Goal: Information Seeking & Learning: Understand process/instructions

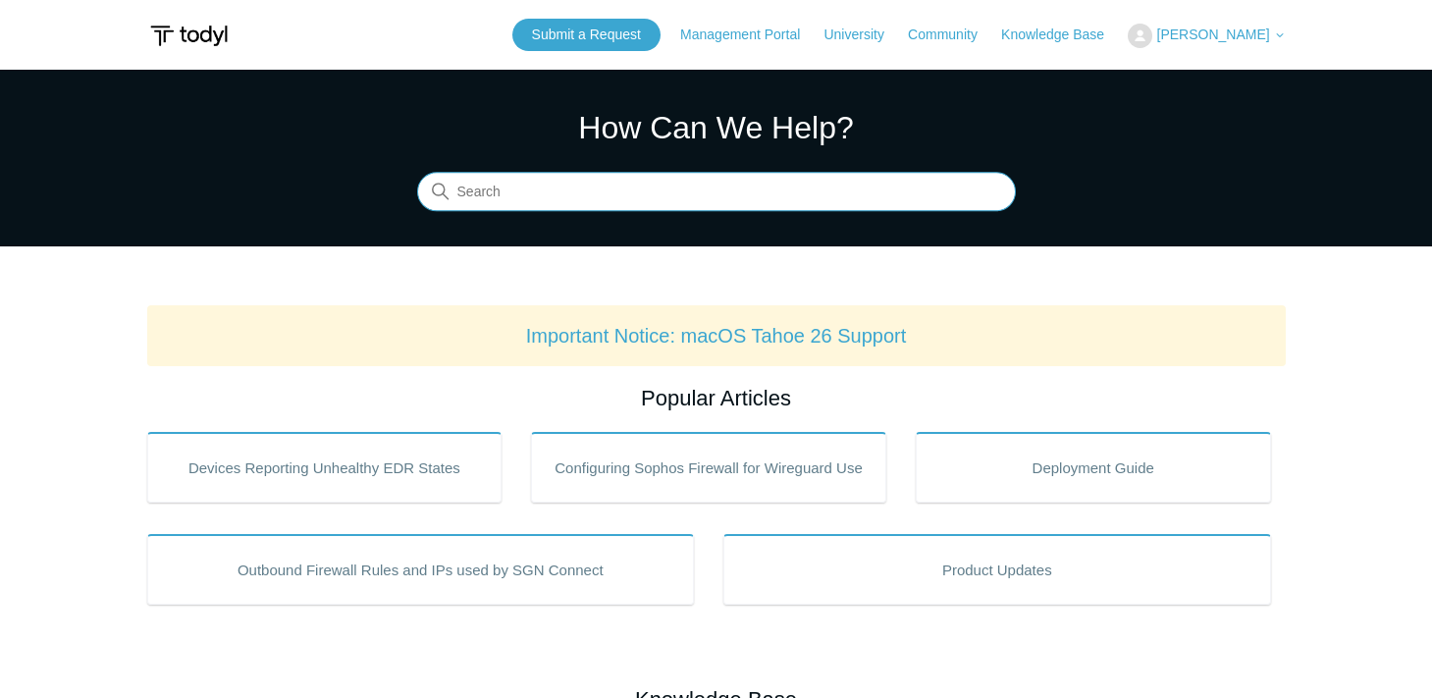
click at [519, 203] on input "Search" at bounding box center [716, 192] width 599 height 39
type input "delete"
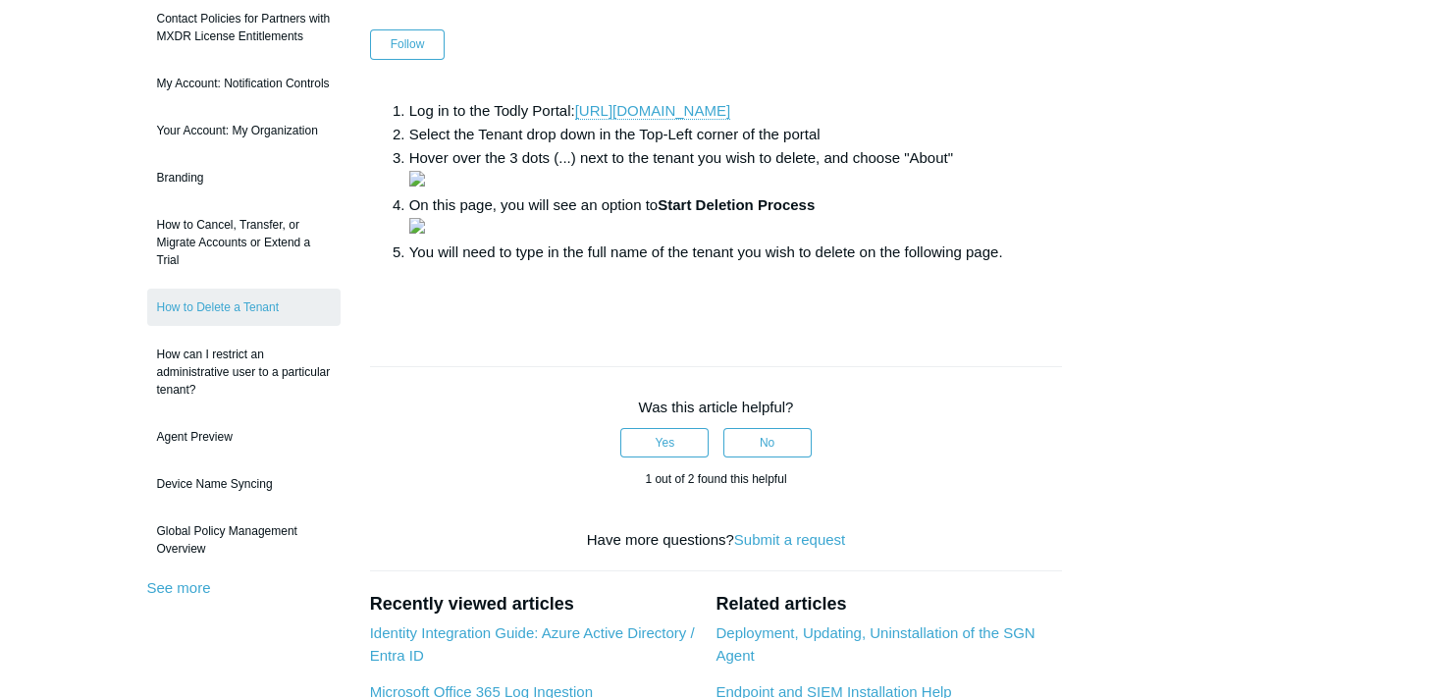
scroll to position [542, 0]
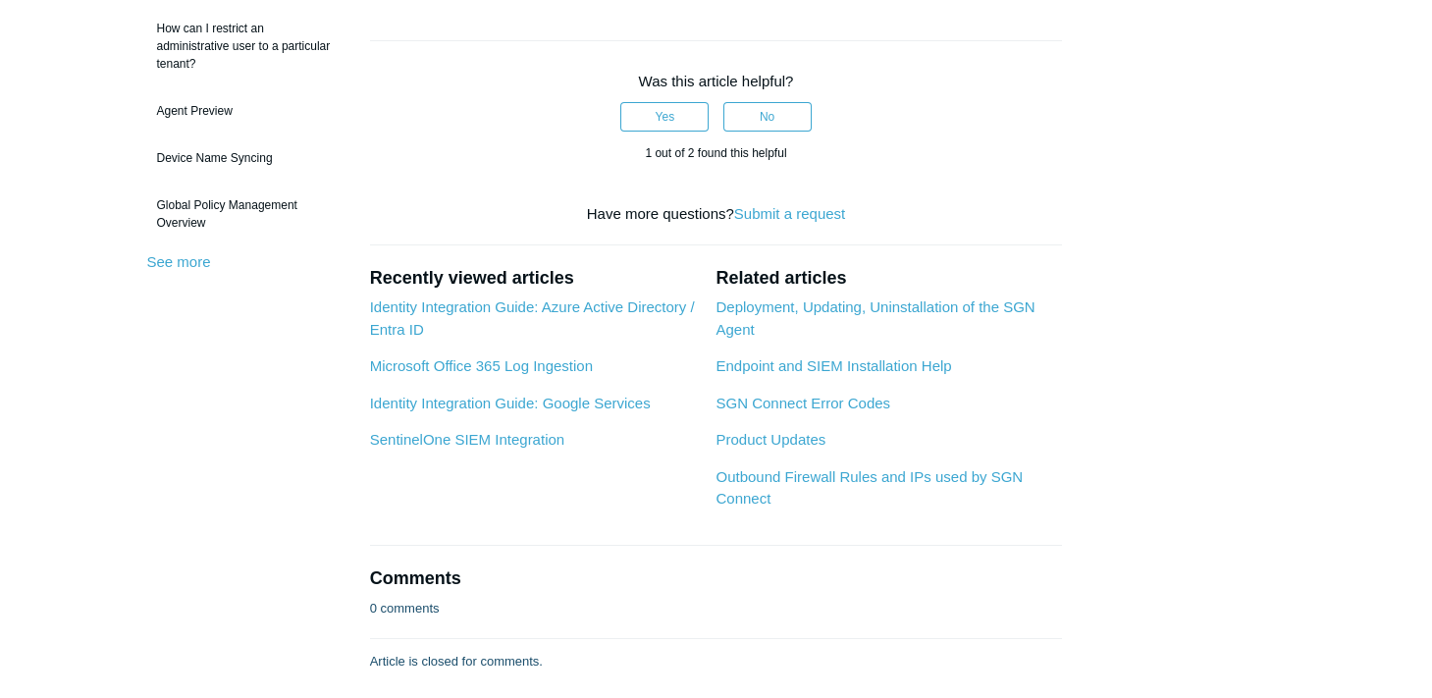
click at [431, 193] on div "Was this article helpful? Yes No 1 out of 2 found this helpful" at bounding box center [716, 116] width 693 height 153
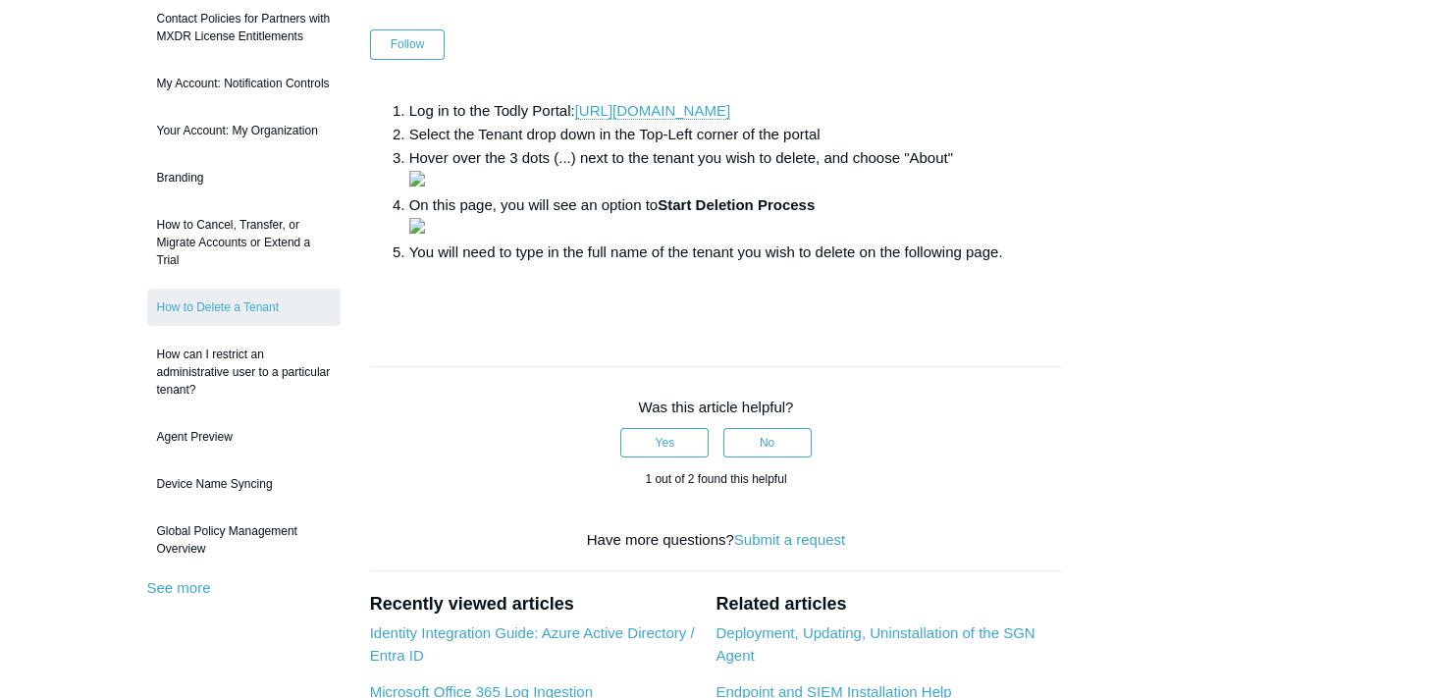
click at [1082, 446] on article "How to Delete a Tenant Follow Not yet followed by anyone Log in to the Todly Po…" at bounding box center [716, 480] width 752 height 1036
click at [1120, 185] on div "Articles in this section Contact Policies for Partners with MXDR License Entitl…" at bounding box center [716, 480] width 1138 height 1036
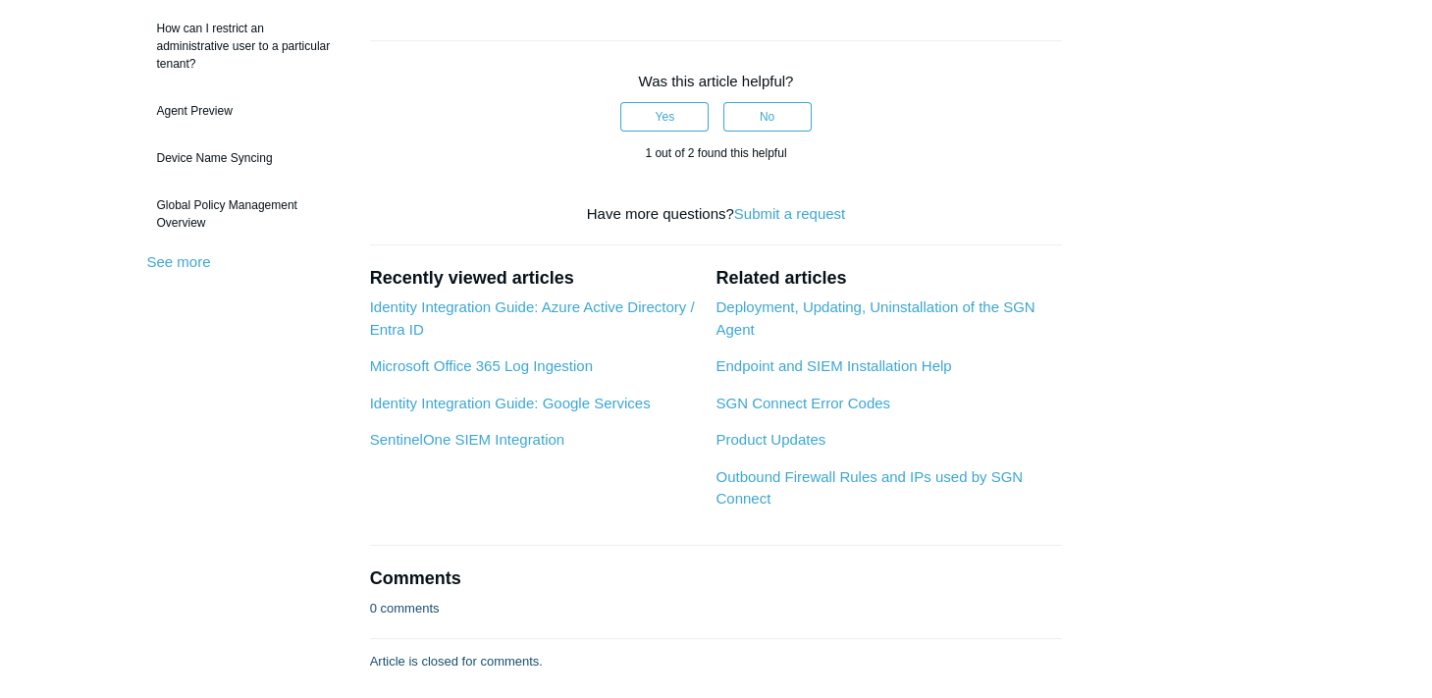
scroll to position [433, 0]
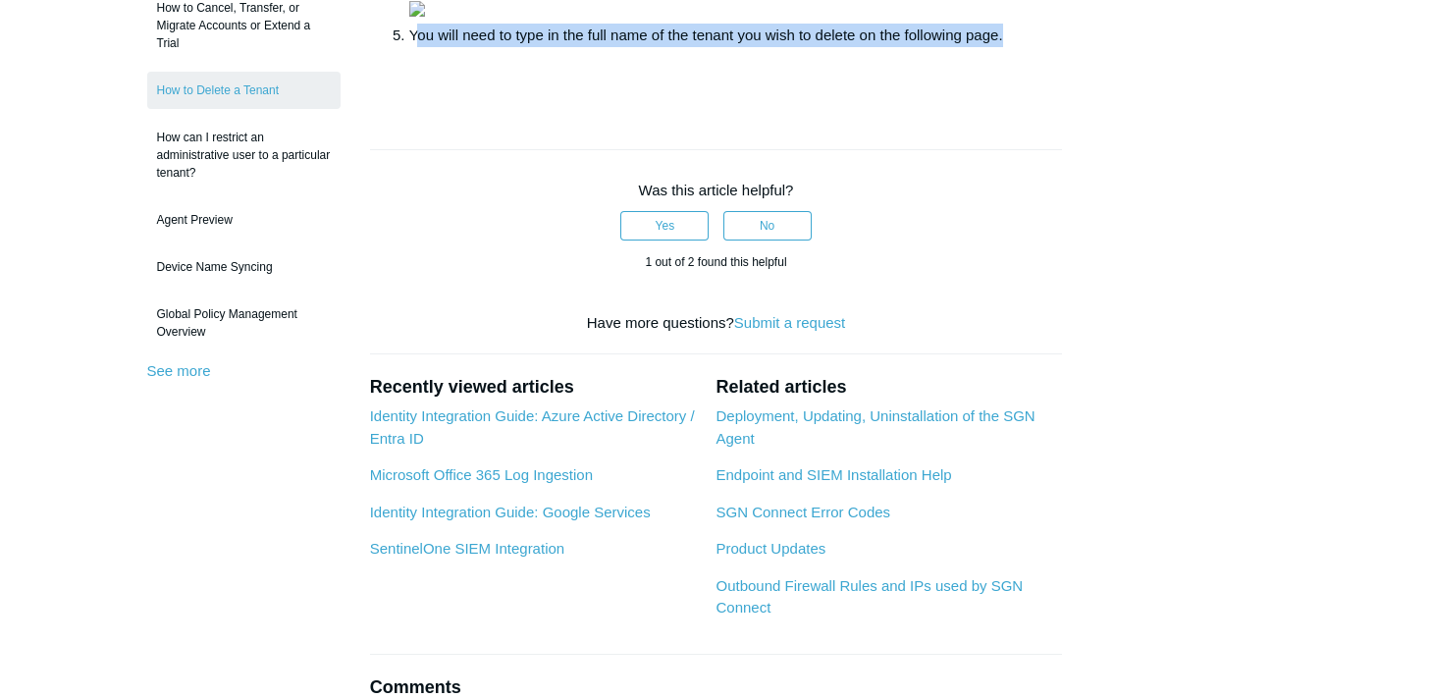
drag, startPoint x: 416, startPoint y: 461, endPoint x: 1012, endPoint y: 486, distance: 596.1
